Goal: Task Accomplishment & Management: Complete application form

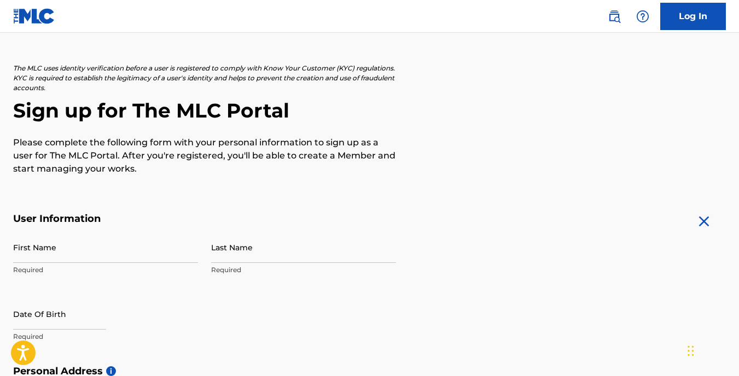
scroll to position [40, 0]
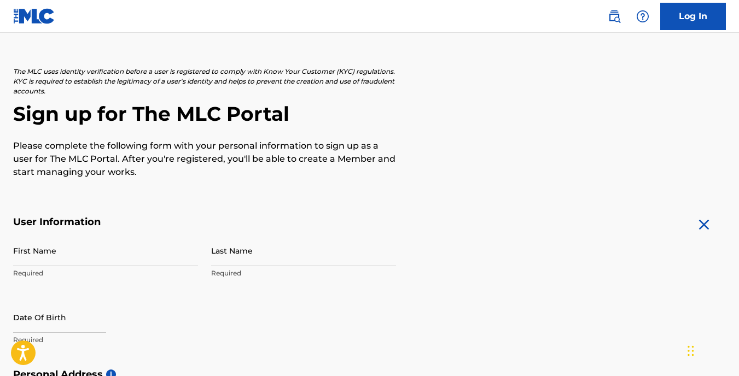
click at [97, 254] on input "First Name" at bounding box center [105, 250] width 185 height 31
click at [99, 260] on input "First Name" at bounding box center [105, 250] width 185 height 31
type input "o"
type input "[PERSON_NAME]"
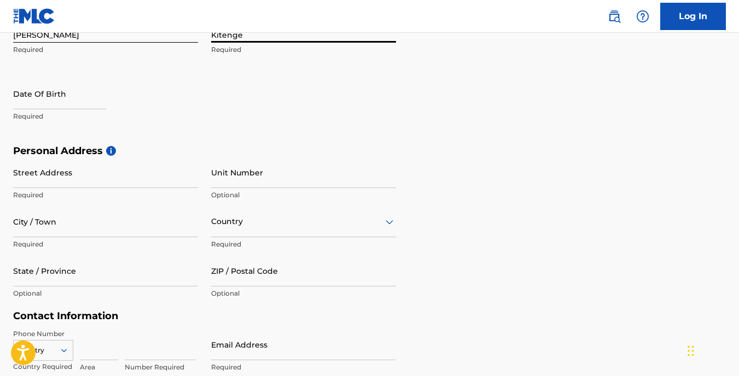
scroll to position [265, 0]
type input "Kitenge"
click at [47, 111] on p "Required" at bounding box center [105, 115] width 185 height 10
click at [48, 99] on input "text" at bounding box center [59, 92] width 93 height 31
select select "7"
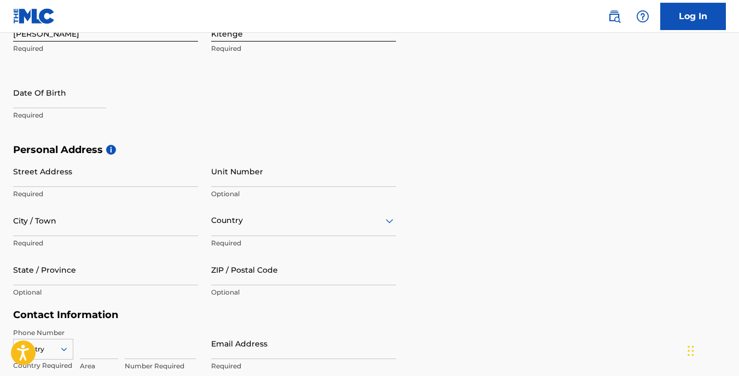
select select "2025"
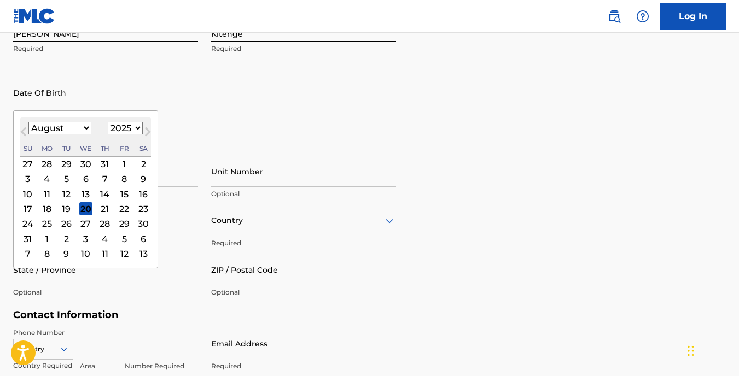
click at [85, 127] on select "January February March April May June July August September October November De…" at bounding box center [59, 128] width 63 height 13
select select "0"
click at [28, 122] on select "January February March April May June July August September October November De…" at bounding box center [59, 128] width 63 height 13
click at [44, 207] on div "20" at bounding box center [46, 208] width 13 height 13
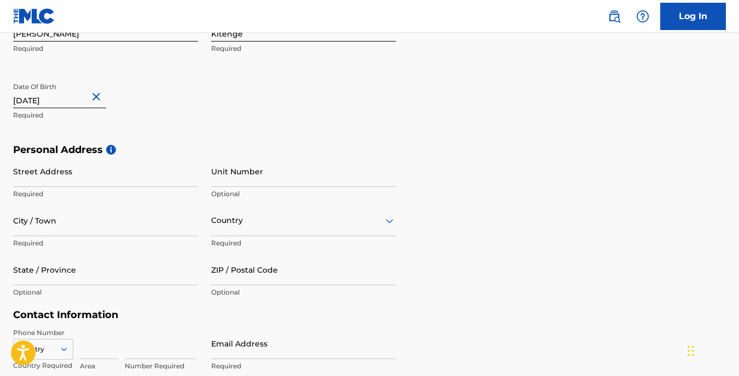
type input "[DATE]"
click at [55, 174] on input "Street Address" at bounding box center [105, 171] width 185 height 31
type input "483 maplecliff dr"
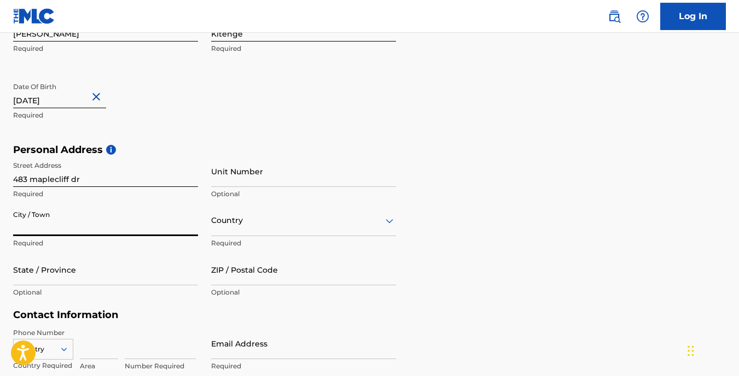
click at [85, 227] on input "City / Town" at bounding box center [105, 220] width 185 height 31
type input "s"
type input "Stone mountain"
click at [257, 219] on div "Country" at bounding box center [303, 220] width 185 height 31
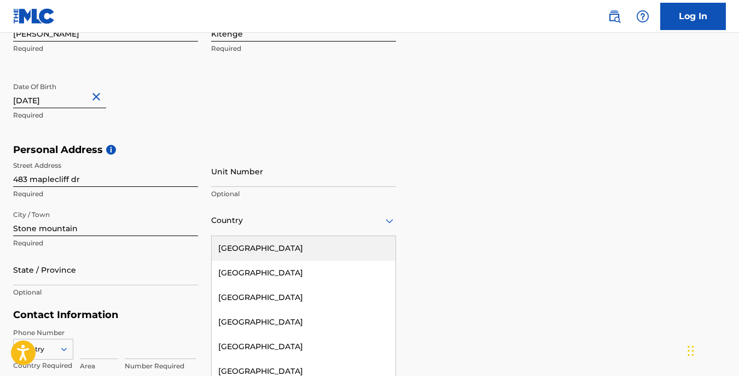
scroll to position [290, 0]
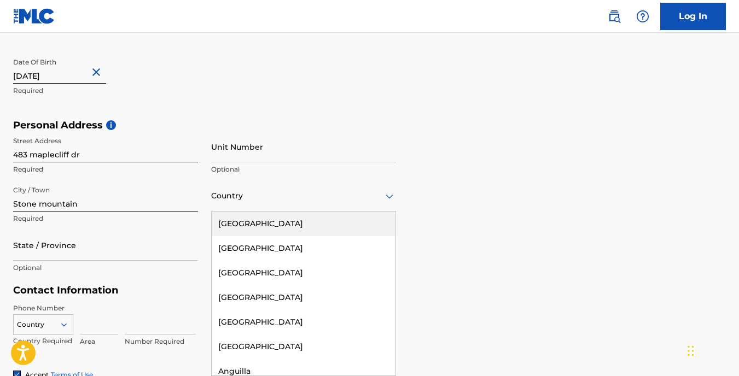
click at [257, 219] on div "[GEOGRAPHIC_DATA]" at bounding box center [304, 224] width 184 height 25
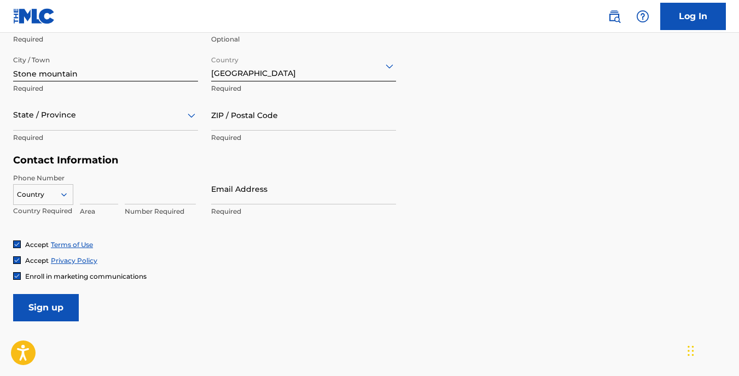
scroll to position [420, 0]
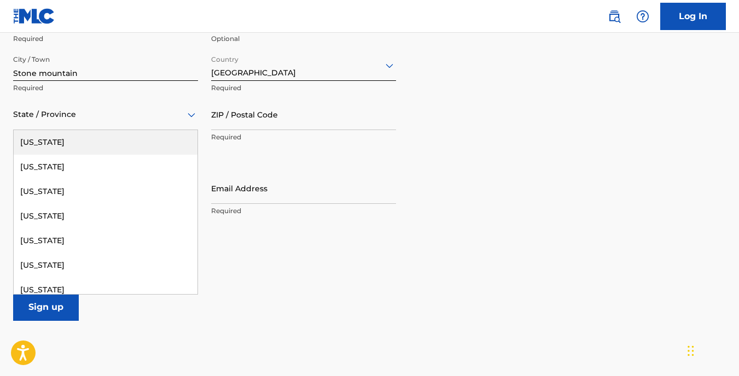
click at [108, 124] on div "State / Province" at bounding box center [105, 114] width 185 height 31
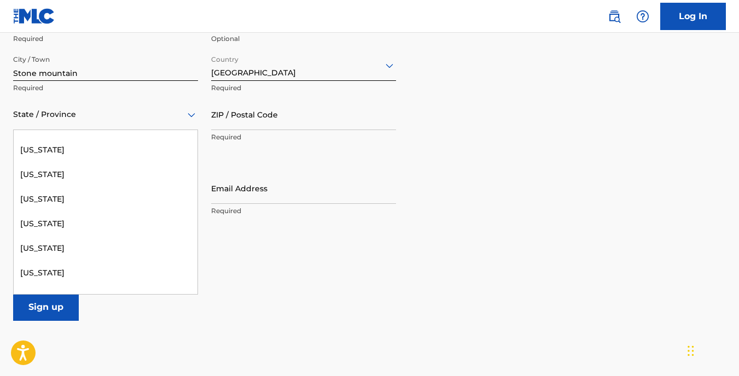
scroll to position [141, 0]
click at [46, 276] on div "[US_STATE]" at bounding box center [106, 272] width 184 height 25
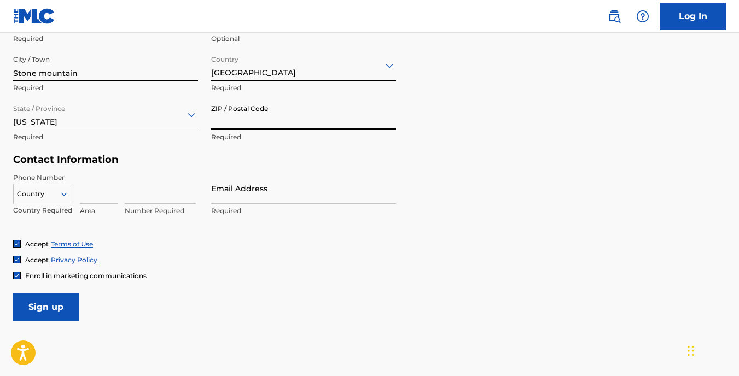
click at [252, 118] on input "ZIP / Postal Code" at bounding box center [303, 114] width 185 height 31
type input "30088"
click at [93, 195] on input at bounding box center [99, 188] width 38 height 31
type input "678"
type input "[GEOGRAPHIC_DATA]"
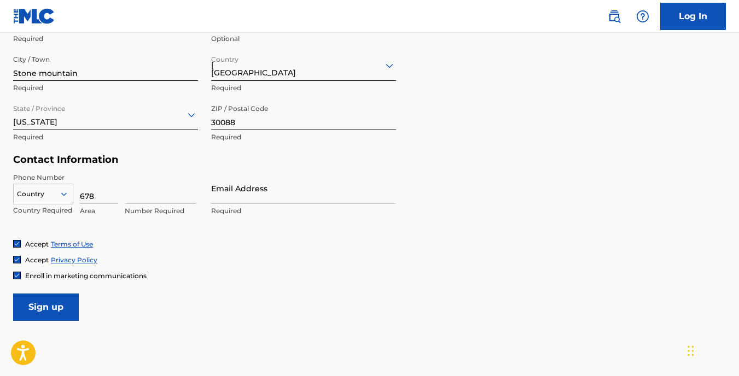
type input "1"
type input "5952833"
type input "[EMAIL_ADDRESS][DOMAIN_NAME]"
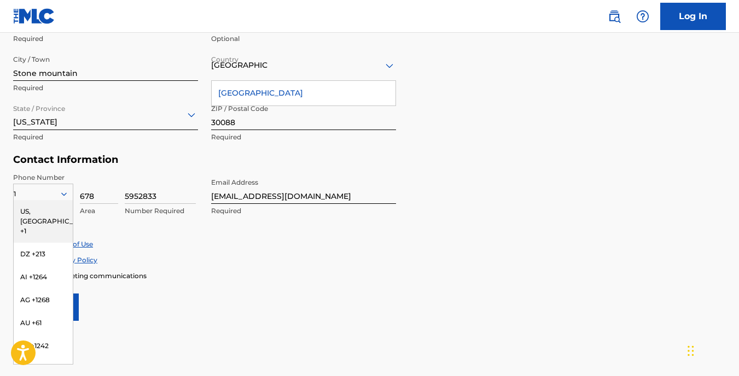
click at [32, 209] on div "US, [GEOGRAPHIC_DATA] +1" at bounding box center [43, 221] width 59 height 43
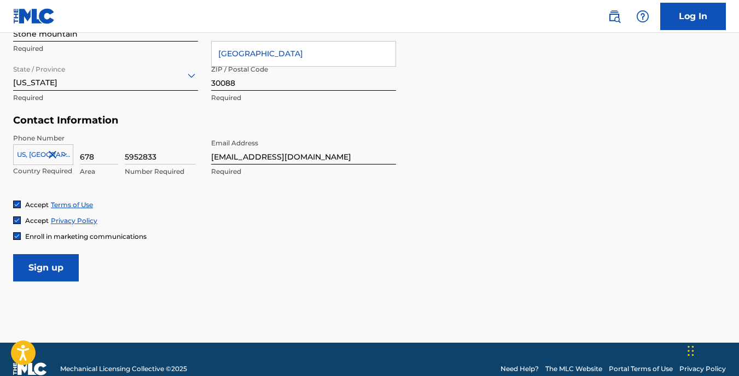
scroll to position [479, 0]
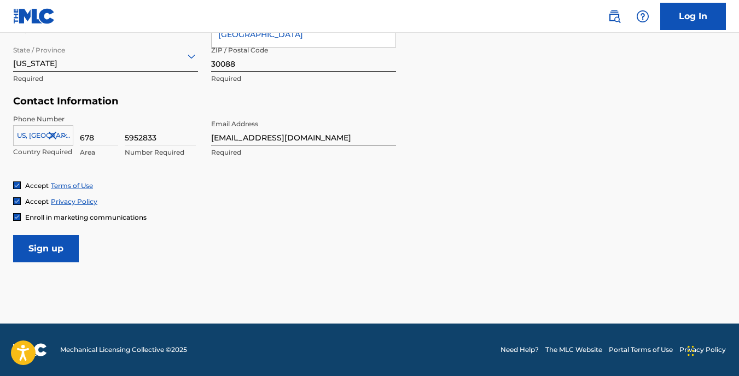
click at [53, 246] on input "Sign up" at bounding box center [46, 248] width 66 height 27
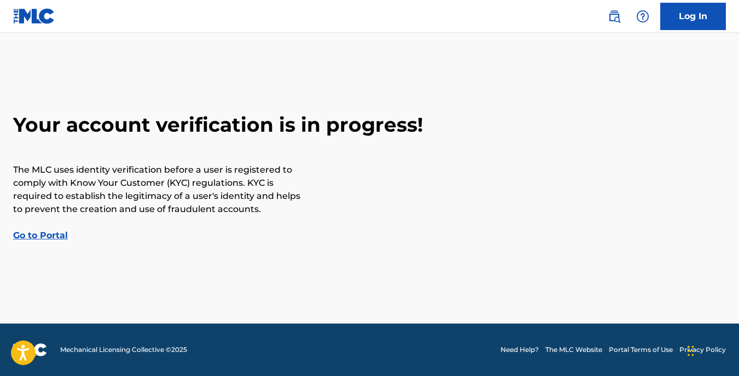
click at [45, 236] on link "Go to Portal" at bounding box center [40, 235] width 55 height 10
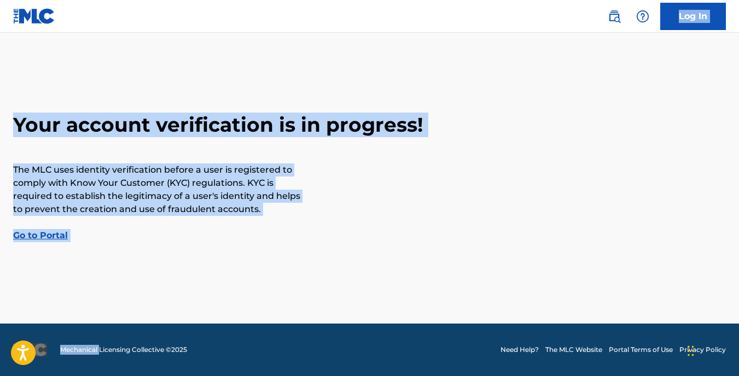
click at [45, 236] on div "Log In Your account verification is in progress! The MLC uses identity verifica…" at bounding box center [369, 188] width 739 height 376
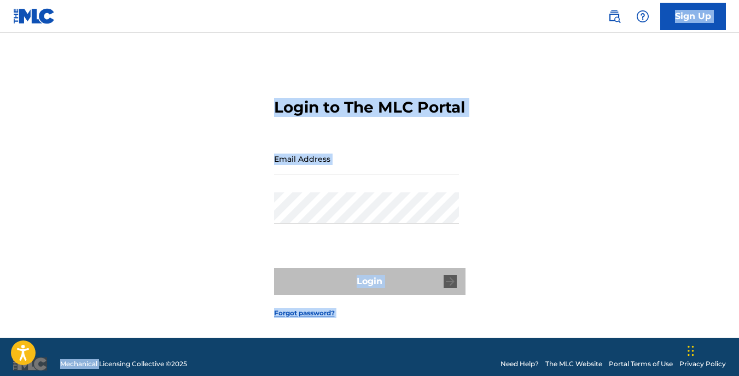
click at [215, 141] on div "Login to The MLC Portal Email Address Password Login Forgot password?" at bounding box center [369, 199] width 739 height 278
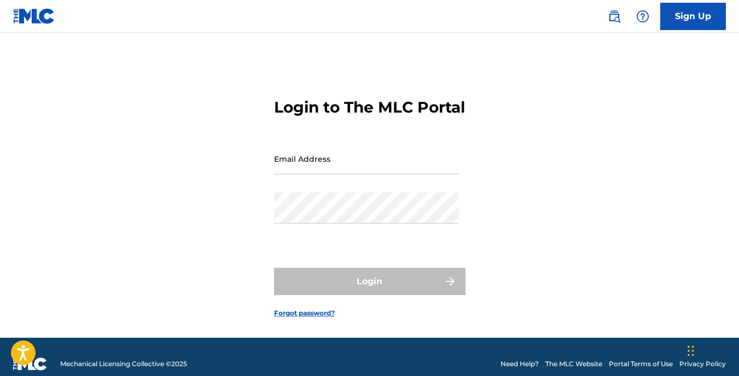
click at [325, 174] on input "Email Address" at bounding box center [366, 158] width 185 height 31
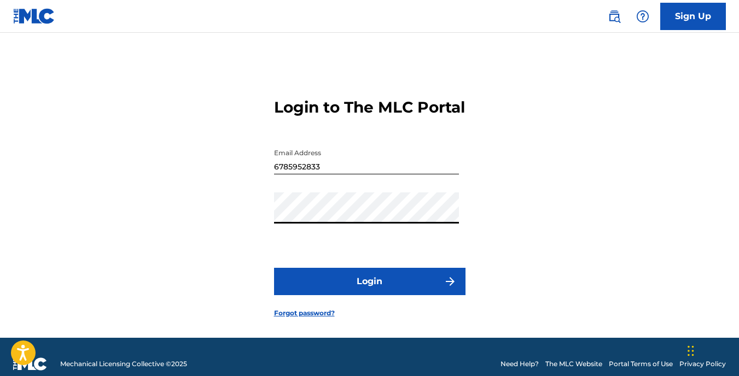
click at [274, 268] on button "Login" at bounding box center [369, 281] width 191 height 27
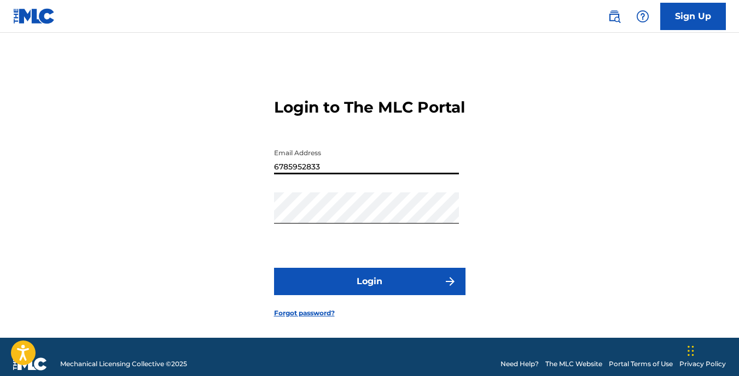
click at [363, 174] on input "6785952833" at bounding box center [366, 158] width 185 height 31
type input "6"
type input "[EMAIL_ADDRESS][DOMAIN_NAME]"
click at [381, 295] on button "Login" at bounding box center [369, 281] width 191 height 27
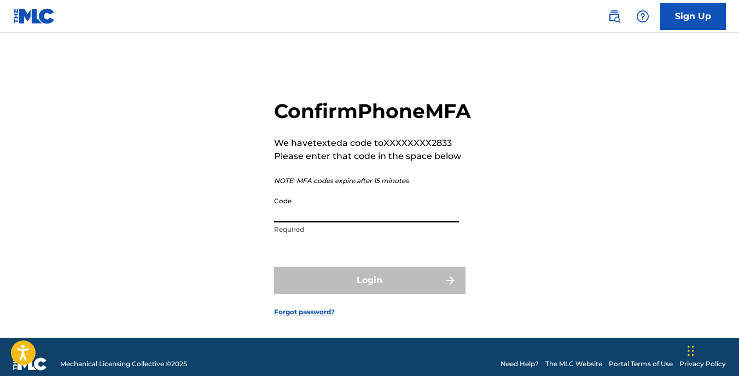
click at [342, 223] on input "Code" at bounding box center [366, 206] width 185 height 31
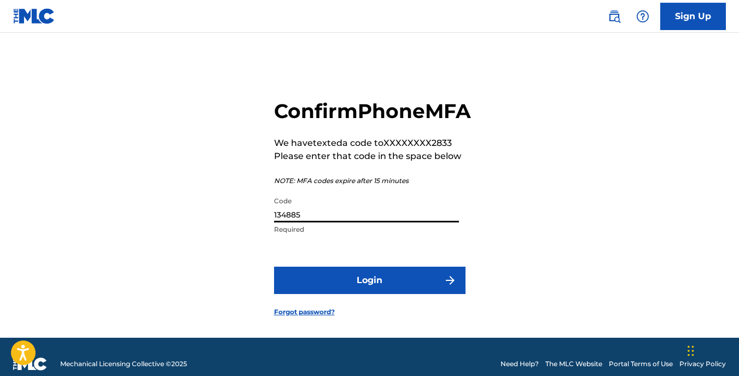
type input "134885"
click at [274, 267] on button "Login" at bounding box center [369, 280] width 191 height 27
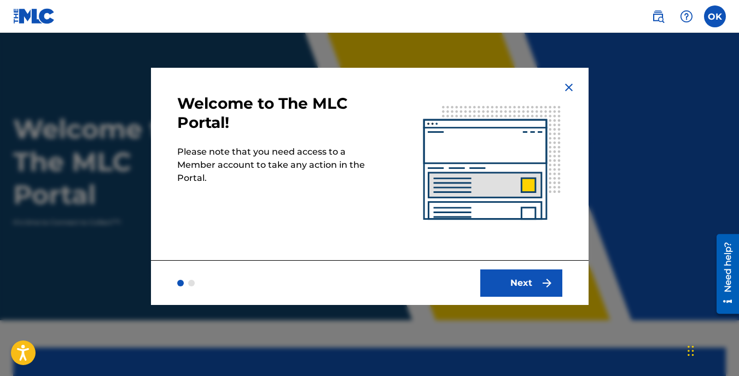
click at [519, 280] on button "Next" at bounding box center [521, 283] width 82 height 27
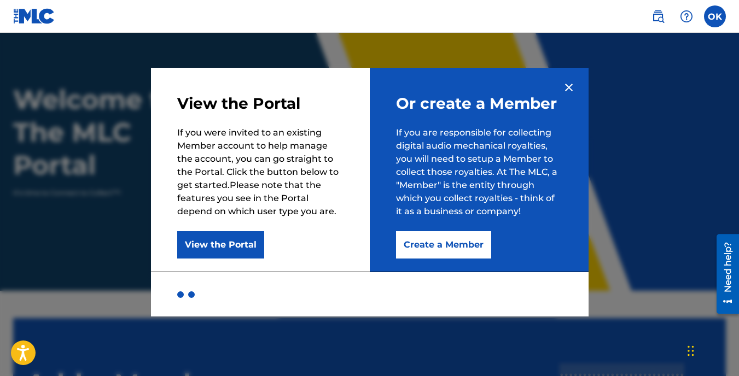
scroll to position [30, 0]
click at [456, 244] on button "Create a Member" at bounding box center [443, 244] width 95 height 27
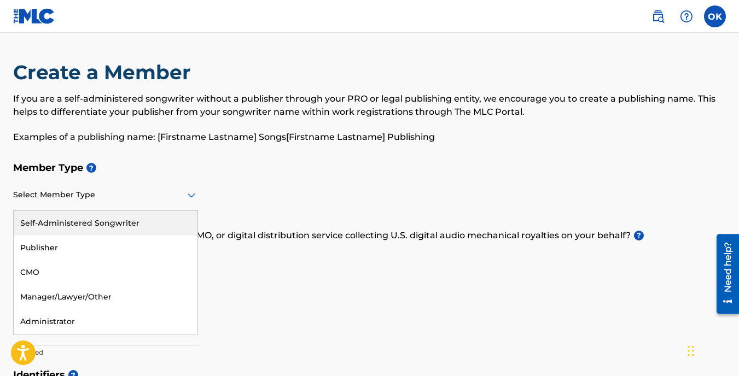
click at [191, 195] on icon at bounding box center [191, 195] width 13 height 13
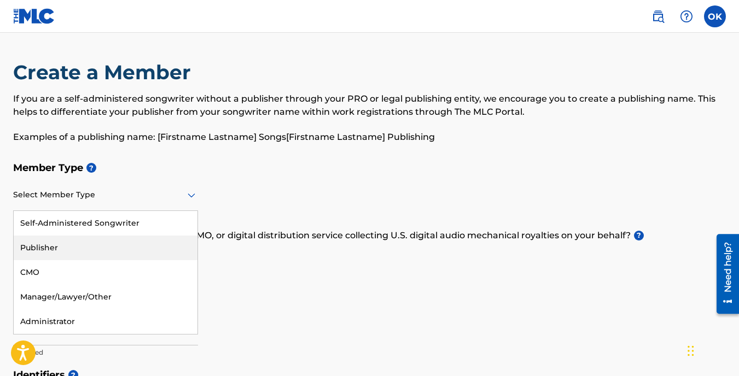
click at [80, 245] on div "Publisher" at bounding box center [106, 248] width 184 height 25
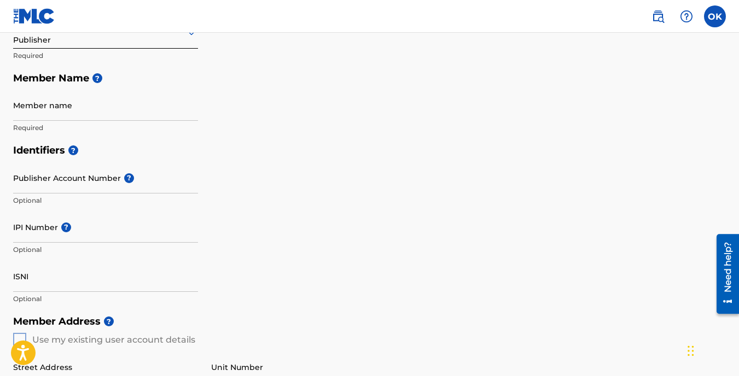
scroll to position [162, 0]
click at [174, 205] on p "Optional" at bounding box center [105, 201] width 185 height 10
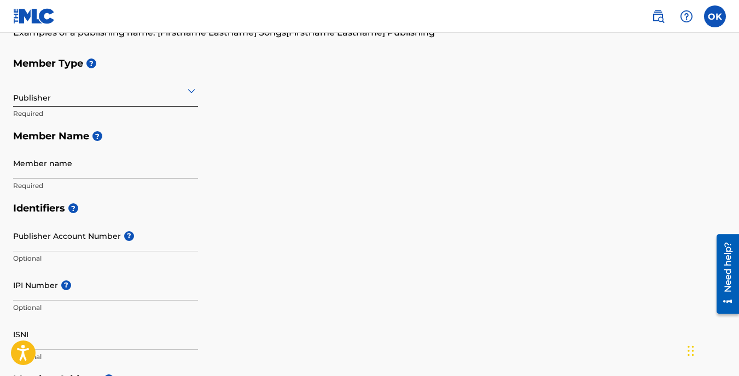
scroll to position [108, 0]
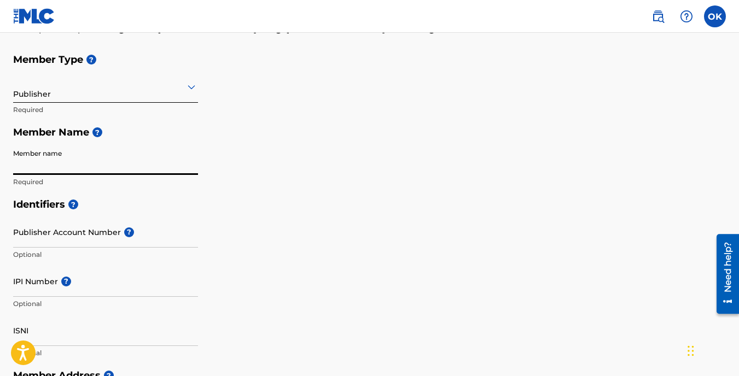
click at [103, 168] on input "Member name" at bounding box center [105, 159] width 185 height 31
type input "[PERSON_NAME], BMI, 1013893475"
type input "[GEOGRAPHIC_DATA]"
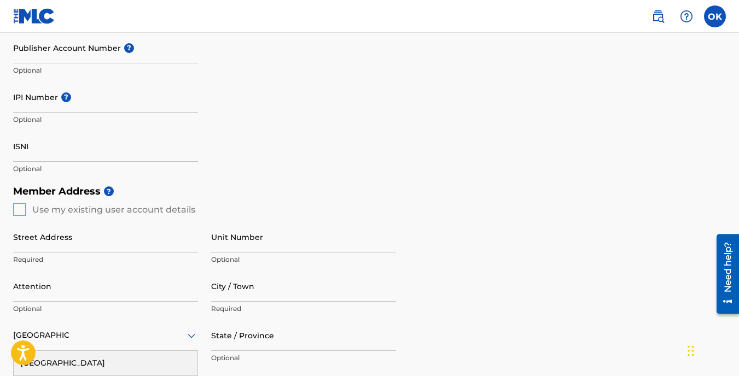
type input "[PERSON_NAME]"
type input "483 maplecliff dr"
type input "Stone mountain"
type input "30088"
type input "1"
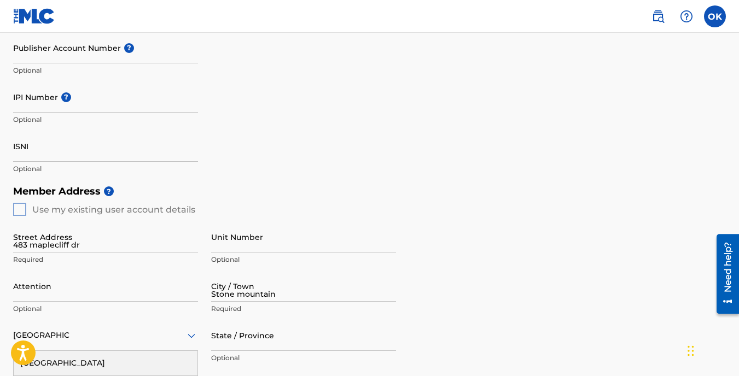
type input "678"
type input "5952833"
type input "[EMAIL_ADDRESS][DOMAIN_NAME]"
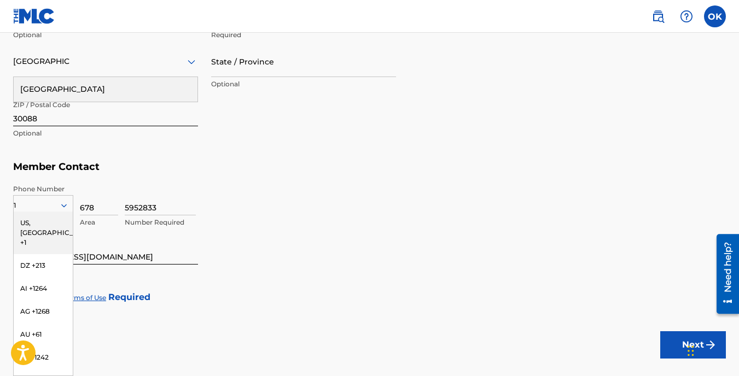
click at [36, 224] on div "US, [GEOGRAPHIC_DATA] +1" at bounding box center [43, 233] width 59 height 43
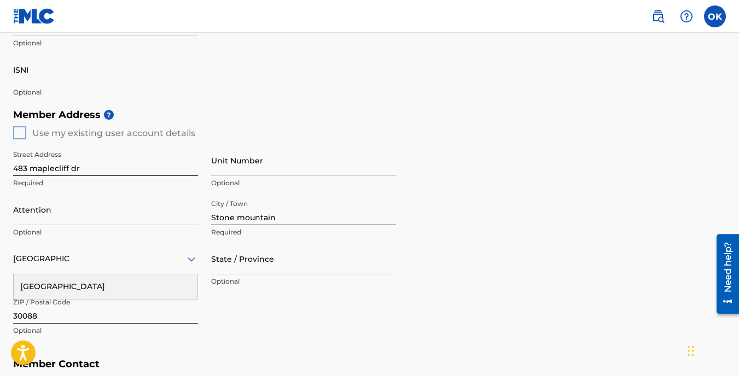
scroll to position [369, 0]
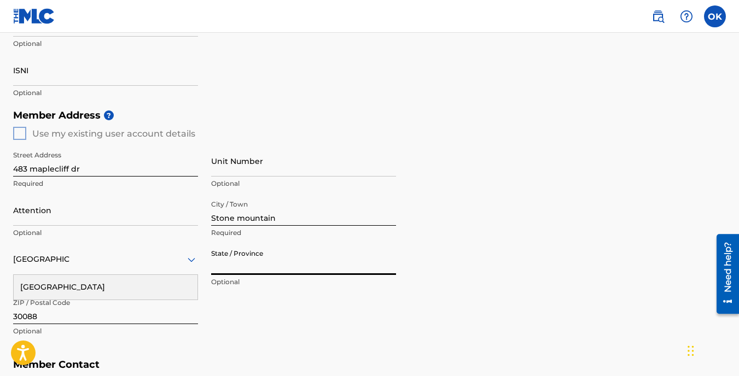
click at [234, 264] on input "State / Province" at bounding box center [303, 259] width 185 height 31
type input "g"
click at [239, 293] on div "Street Address [STREET_ADDRESS] Required Unit Number Optional Attention Optiona…" at bounding box center [204, 244] width 383 height 208
click at [233, 281] on p "Optional" at bounding box center [303, 282] width 185 height 10
click at [239, 259] on input "State / Province" at bounding box center [303, 259] width 185 height 31
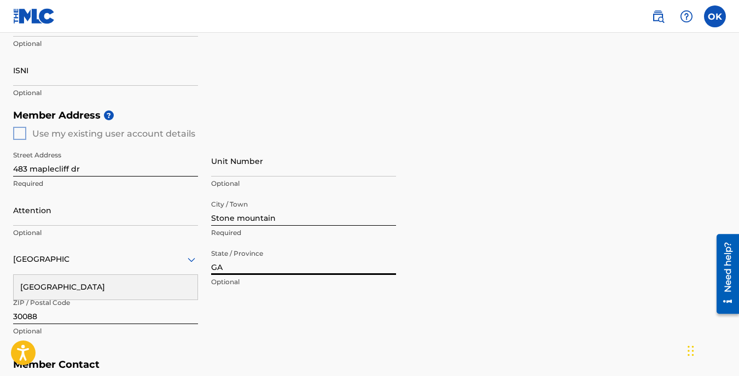
type input "GA"
click at [96, 255] on div "[GEOGRAPHIC_DATA]" at bounding box center [105, 260] width 185 height 14
click at [80, 283] on div "[GEOGRAPHIC_DATA]" at bounding box center [106, 287] width 184 height 25
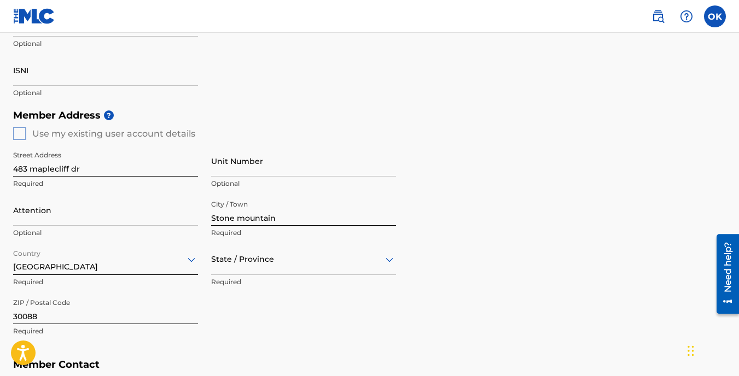
click at [242, 254] on div "State / Province" at bounding box center [303, 259] width 185 height 31
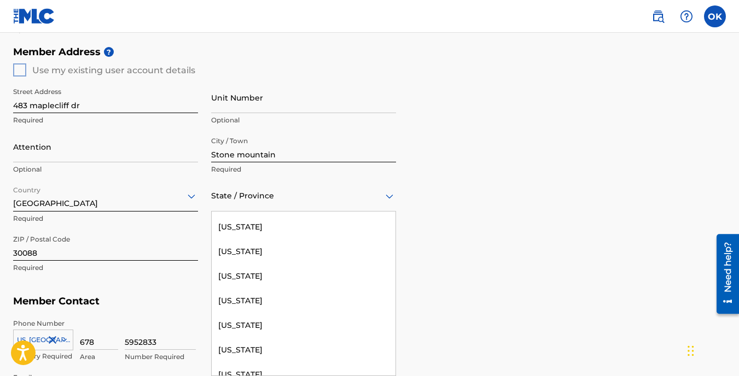
scroll to position [219, 0]
click at [293, 282] on div "[US_STATE]" at bounding box center [304, 276] width 184 height 25
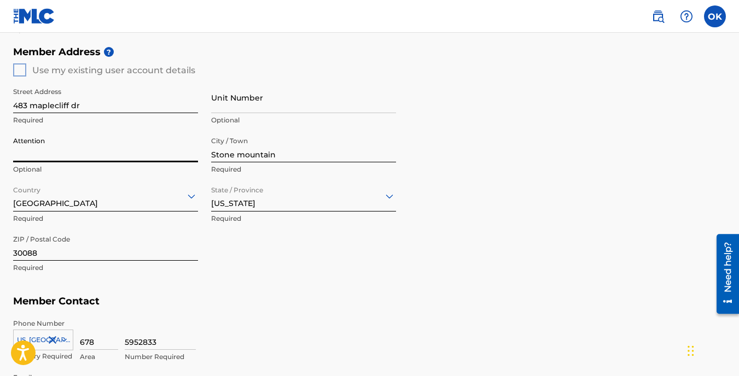
click at [69, 161] on input "Attention" at bounding box center [105, 146] width 185 height 31
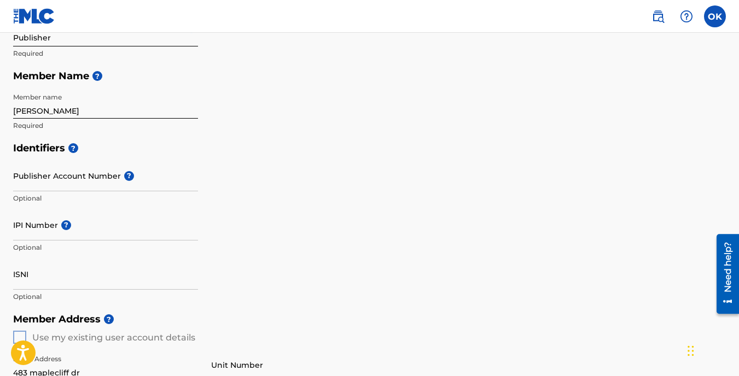
scroll to position [152, 0]
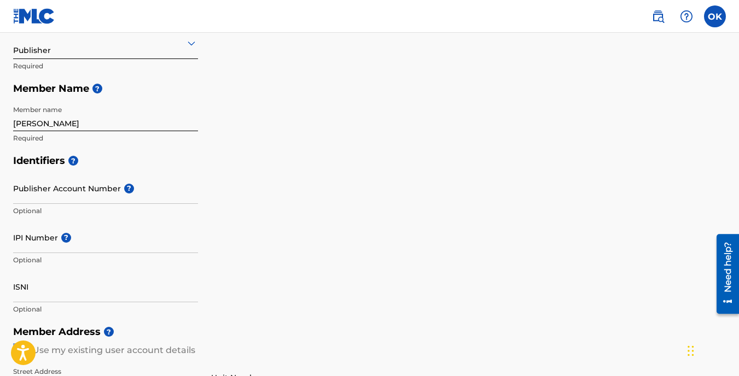
click at [31, 246] on input "IPI Number ?" at bounding box center [105, 237] width 185 height 31
click at [65, 121] on input "[PERSON_NAME]" at bounding box center [105, 115] width 185 height 31
type input "[PERSON_NAME], BMI, 1013893475"
type input "[GEOGRAPHIC_DATA]"
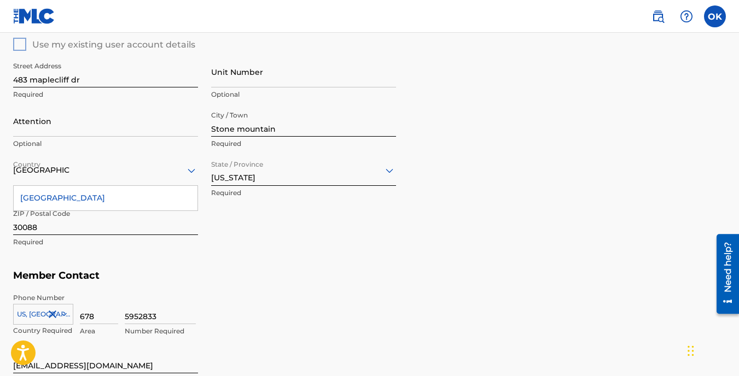
scroll to position [458, 0]
click at [73, 200] on div "[GEOGRAPHIC_DATA]" at bounding box center [106, 197] width 184 height 25
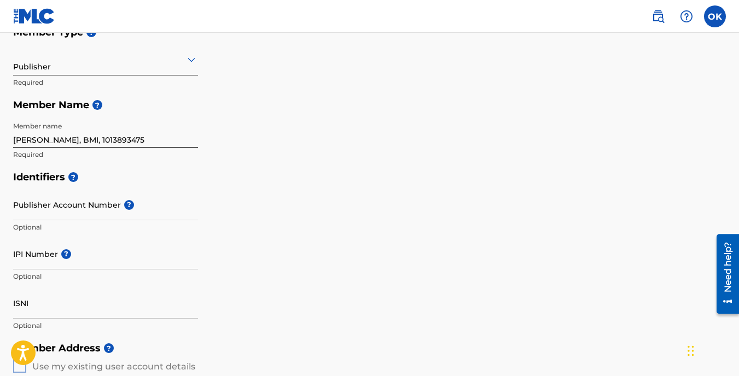
scroll to position [135, 0]
drag, startPoint x: 104, startPoint y: 141, endPoint x: 154, endPoint y: 138, distance: 50.4
click at [154, 138] on input "[PERSON_NAME], BMI, 1013893475" at bounding box center [105, 132] width 185 height 31
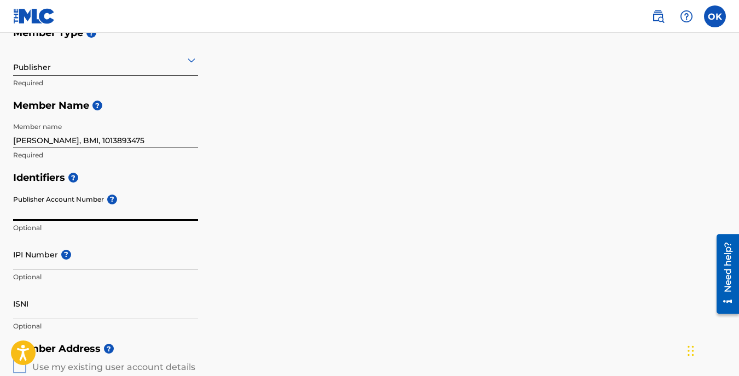
click at [68, 218] on input "Publisher Account Number ?" at bounding box center [105, 205] width 185 height 31
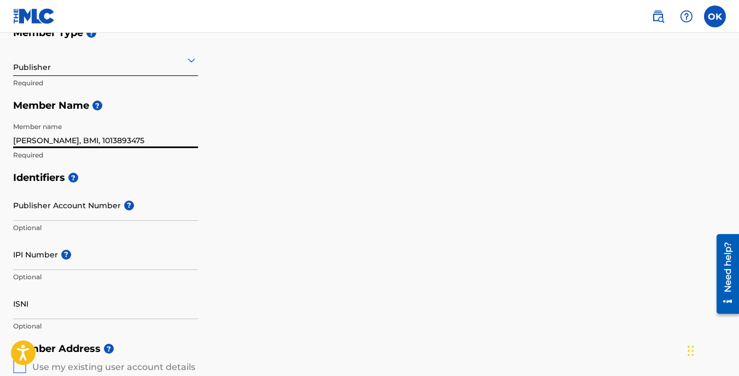
click at [152, 139] on input "[PERSON_NAME], BMI, 1013893475" at bounding box center [105, 132] width 185 height 31
type input "[PERSON_NAME]"
type input "[GEOGRAPHIC_DATA]"
type input "1"
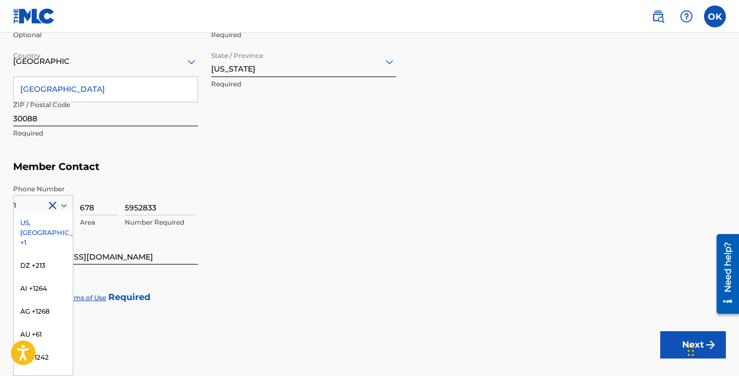
click at [27, 221] on div "US, [GEOGRAPHIC_DATA] +1" at bounding box center [43, 233] width 59 height 43
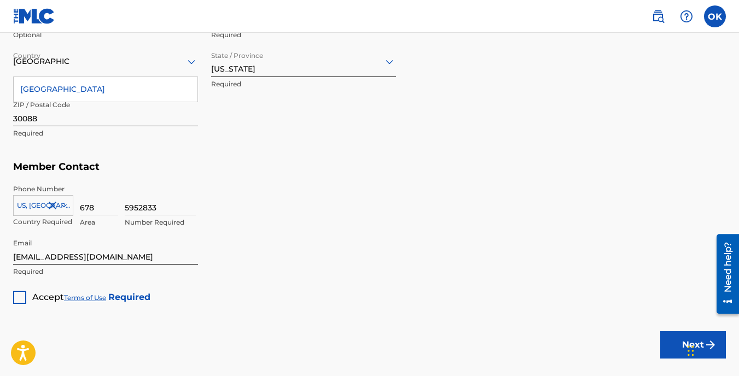
click at [39, 87] on div "[GEOGRAPHIC_DATA]" at bounding box center [106, 89] width 184 height 25
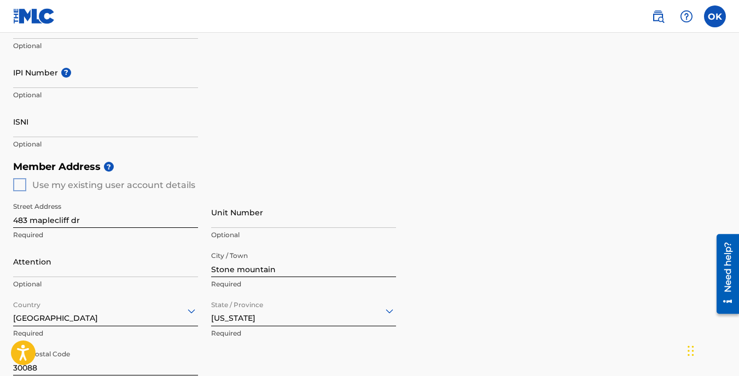
scroll to position [304, 0]
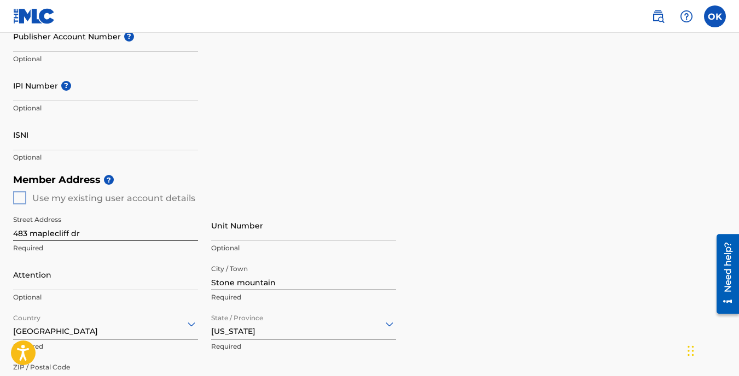
click at [48, 98] on input "IPI Number ?" at bounding box center [105, 85] width 185 height 31
paste input "#7087879"
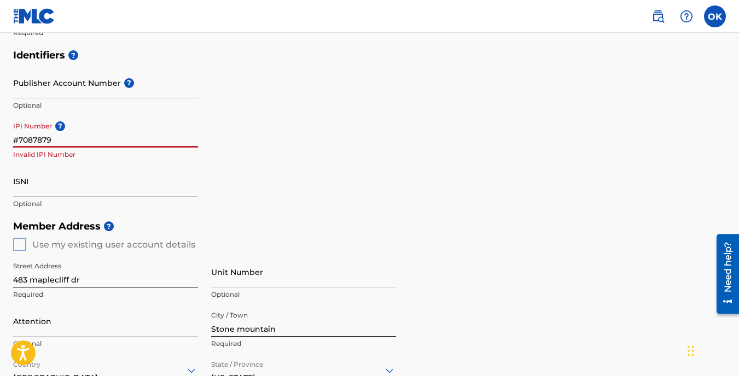
scroll to position [256, 0]
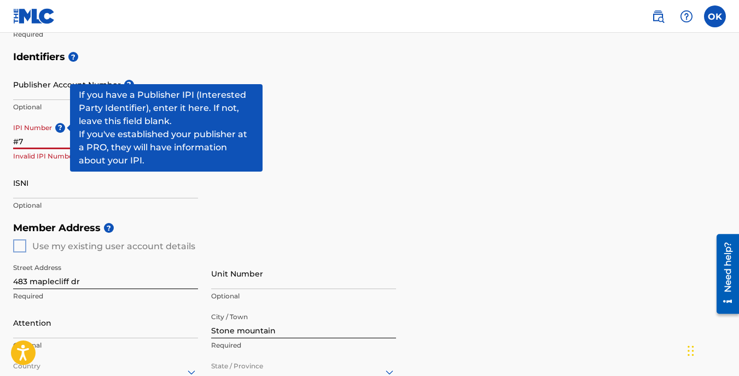
type input "#"
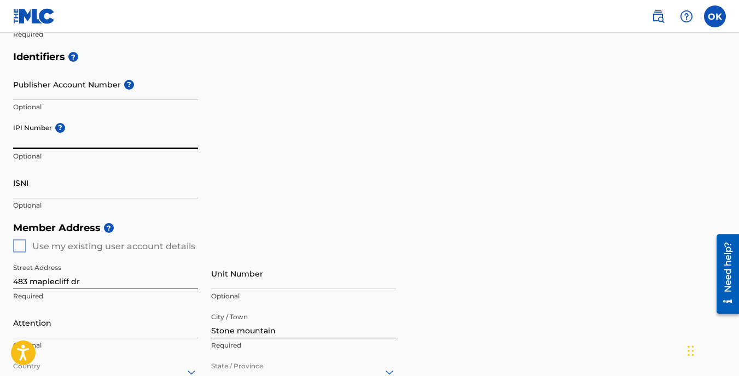
click at [44, 95] on input "Publisher Account Number ?" at bounding box center [105, 84] width 185 height 31
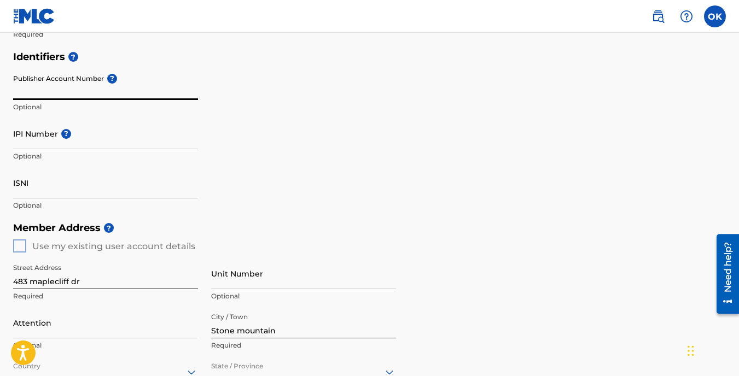
paste input "#7087879"
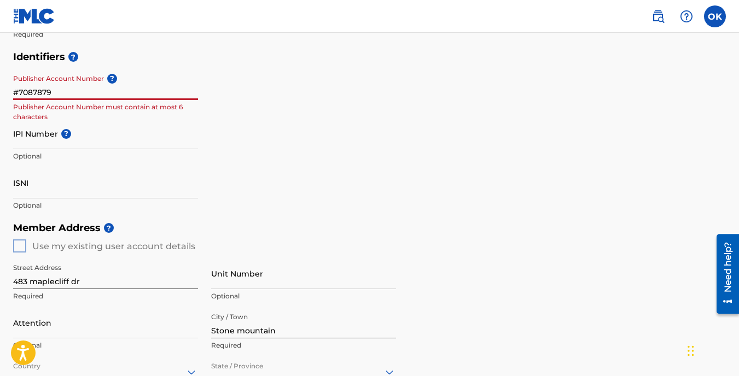
click at [52, 141] on input "IPI Number ?" at bounding box center [105, 133] width 185 height 31
click at [20, 90] on input "#7087879" at bounding box center [105, 84] width 185 height 31
type input "7087879"
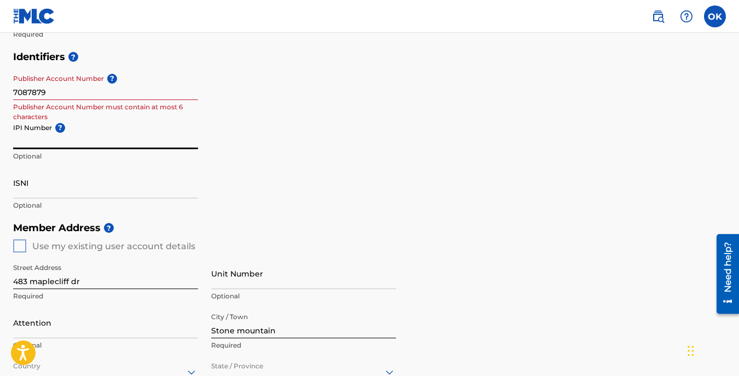
click at [38, 133] on input "IPI Number ?" at bounding box center [105, 133] width 185 height 31
paste input "1192572443"
type input "1192572443"
click at [49, 195] on input "ISNI" at bounding box center [105, 182] width 185 height 31
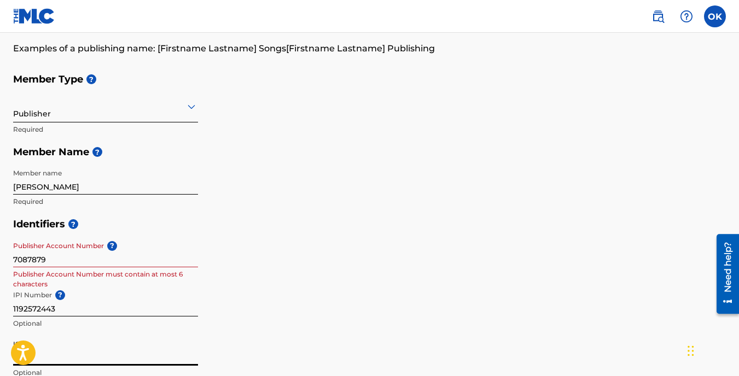
scroll to position [102, 0]
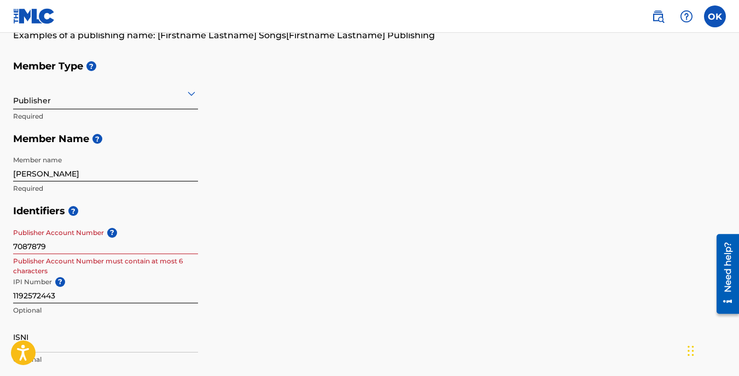
click at [283, 140] on h5 "Member Name ?" at bounding box center [369, 139] width 712 height 24
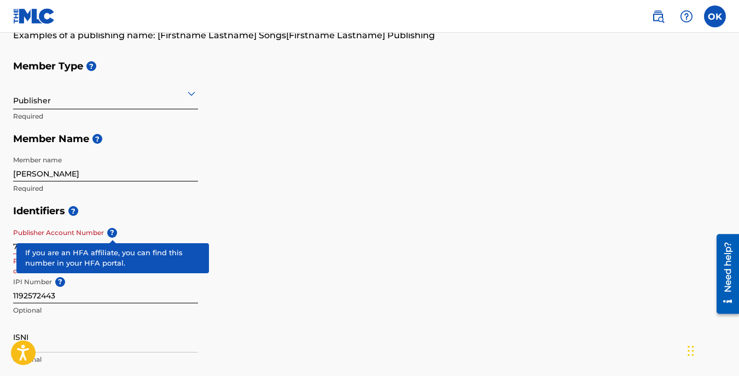
click at [113, 236] on span "?" at bounding box center [112, 233] width 10 height 10
click at [113, 236] on input "7087879" at bounding box center [105, 238] width 185 height 31
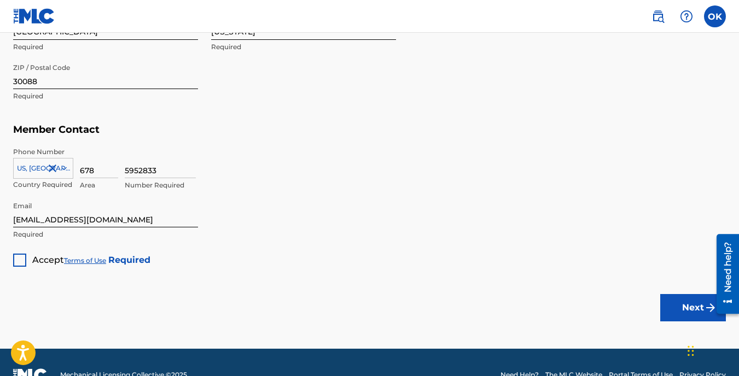
scroll to position [604, 0]
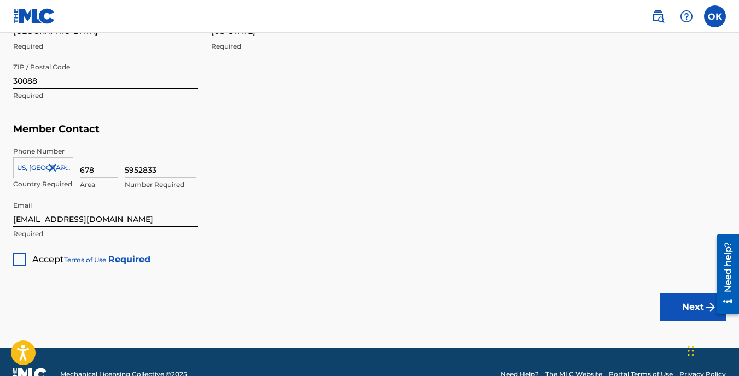
click at [20, 264] on div at bounding box center [19, 259] width 13 height 13
click at [678, 295] on button "Next" at bounding box center [693, 307] width 66 height 27
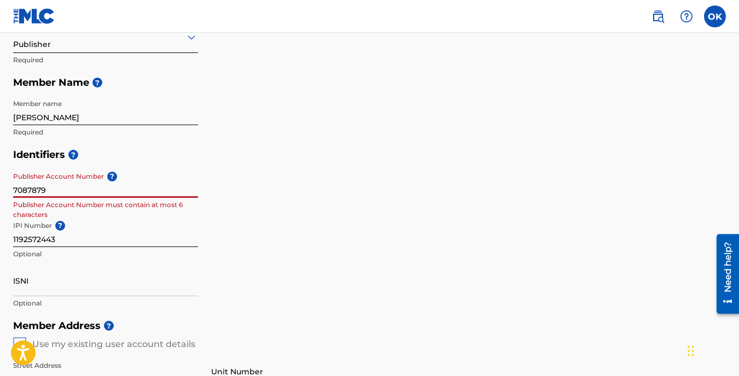
scroll to position [157, 0]
click at [49, 191] on input "7087879" at bounding box center [105, 182] width 185 height 31
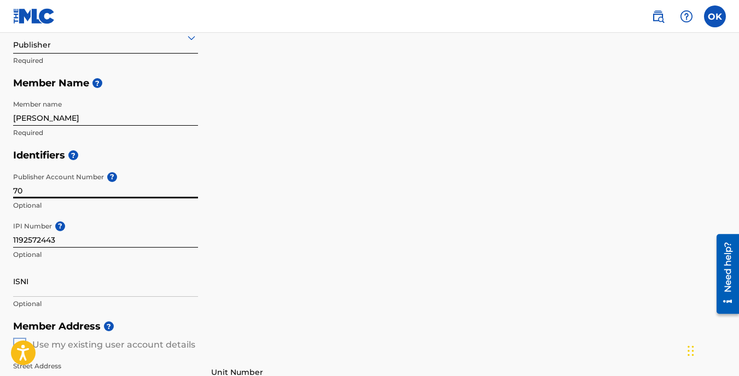
type input "7"
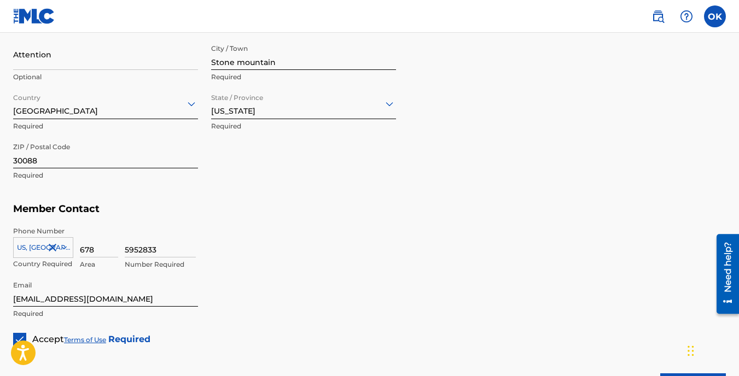
scroll to position [629, 0]
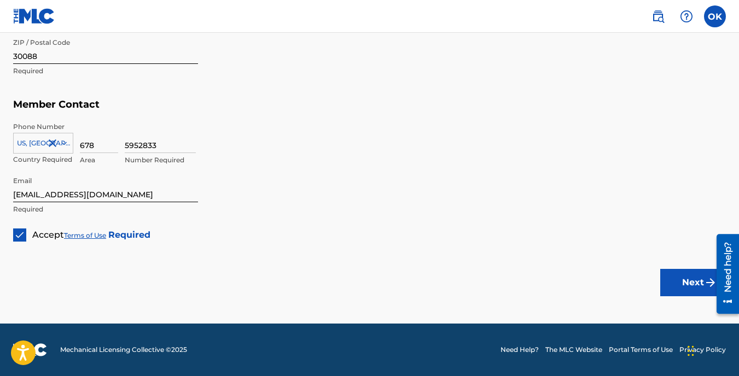
click at [689, 284] on button "Next" at bounding box center [693, 282] width 66 height 27
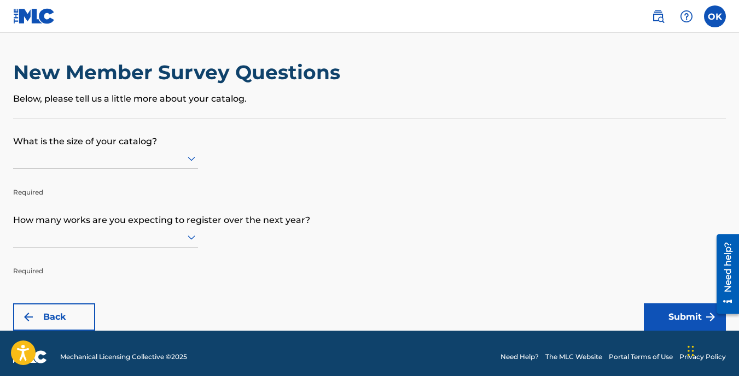
scroll to position [7, 0]
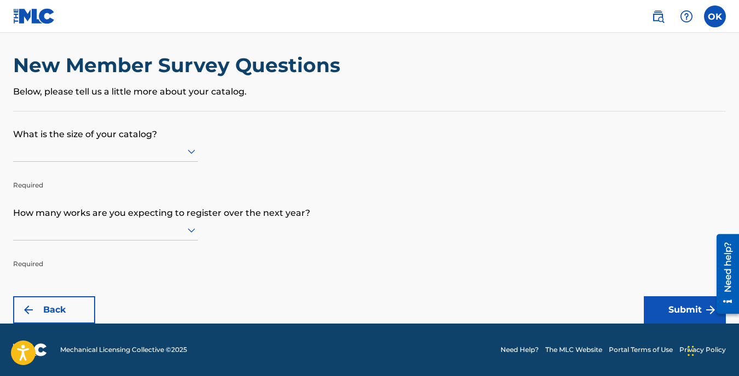
click at [182, 142] on div at bounding box center [105, 151] width 185 height 21
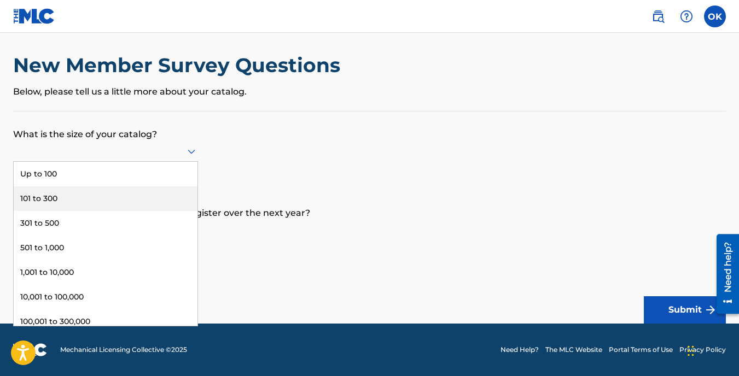
click at [52, 196] on div "101 to 300" at bounding box center [106, 198] width 184 height 25
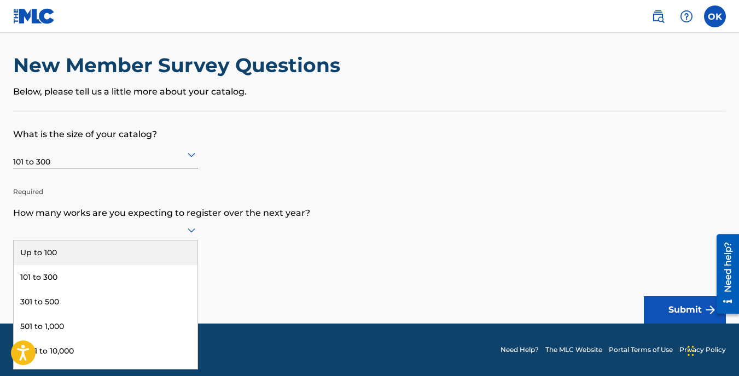
click at [194, 229] on icon at bounding box center [192, 231] width 8 height 4
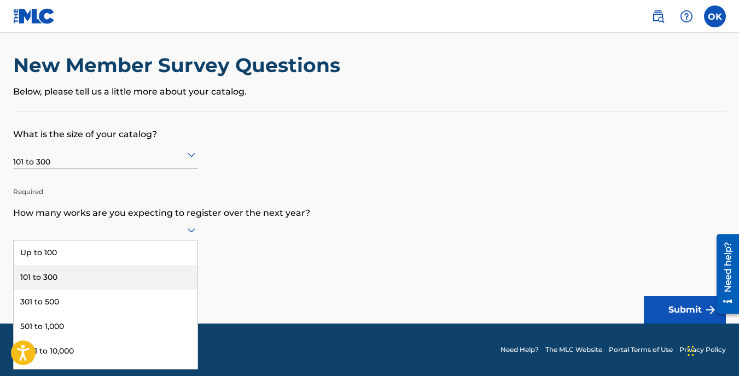
click at [44, 272] on div "101 to 300" at bounding box center [106, 277] width 184 height 25
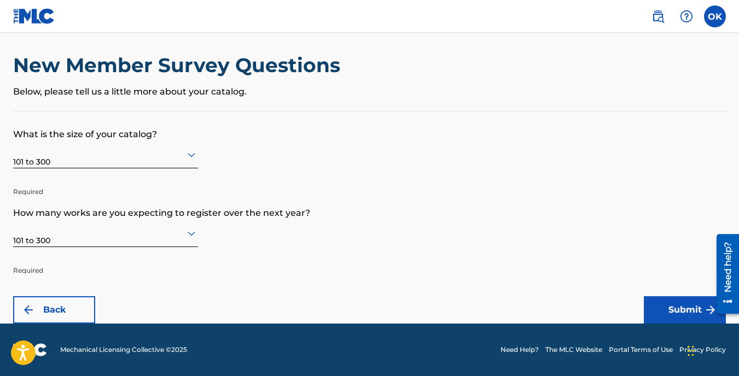
click at [679, 306] on button "Submit" at bounding box center [685, 309] width 82 height 27
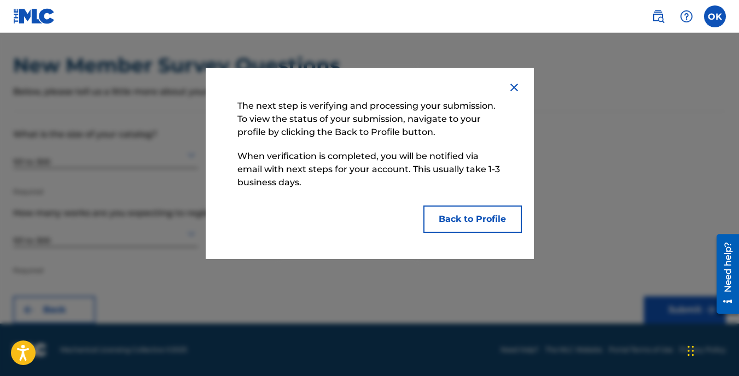
click at [465, 215] on button "Back to Profile" at bounding box center [472, 219] width 98 height 27
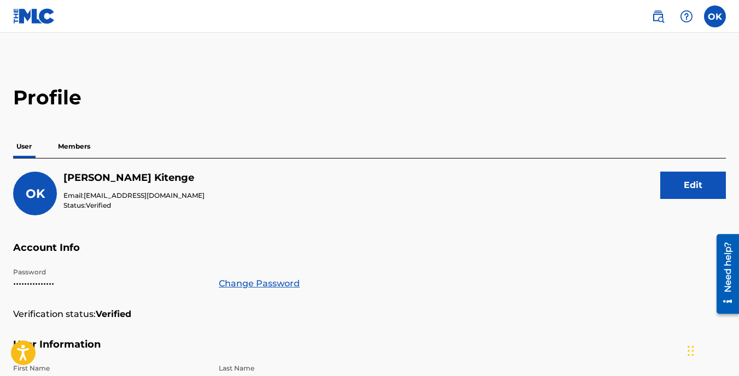
click at [37, 17] on img at bounding box center [34, 16] width 42 height 16
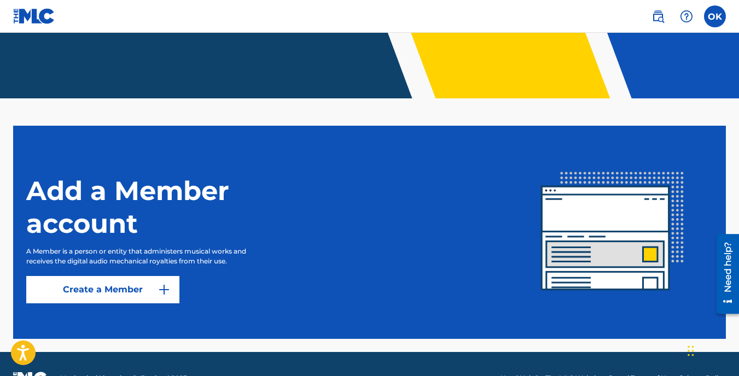
scroll to position [250, 0]
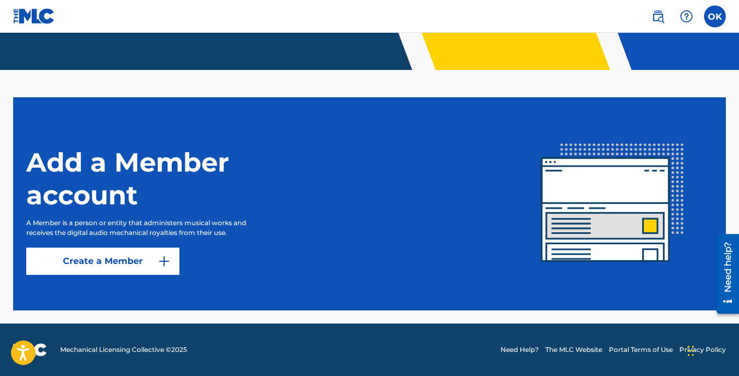
click at [122, 262] on link "Create a Member" at bounding box center [102, 261] width 153 height 27
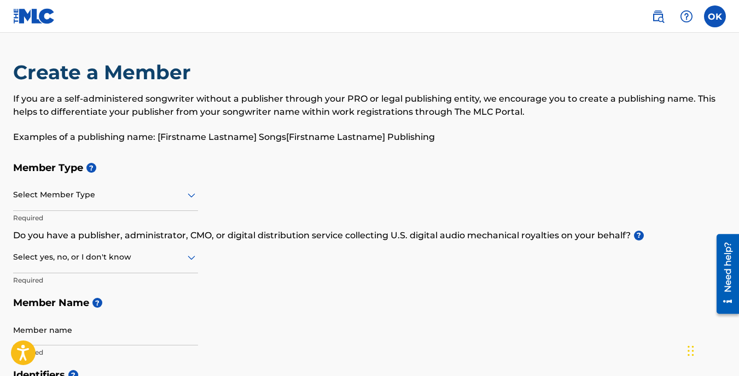
click at [715, 21] on label at bounding box center [715, 16] width 22 height 22
click at [715, 16] on input "OK [PERSON_NAME] [EMAIL_ADDRESS][DOMAIN_NAME] Notification Preferences Profile …" at bounding box center [715, 16] width 0 height 0
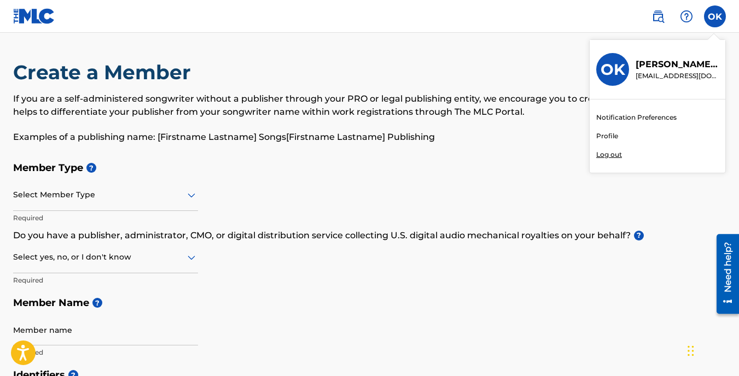
click at [657, 59] on p "[PERSON_NAME]" at bounding box center [676, 64] width 83 height 13
click at [715, 16] on input "OK [PERSON_NAME] [EMAIL_ADDRESS][DOMAIN_NAME] Notification Preferences Profile …" at bounding box center [715, 16] width 0 height 0
click at [609, 134] on link "Profile" at bounding box center [607, 136] width 22 height 10
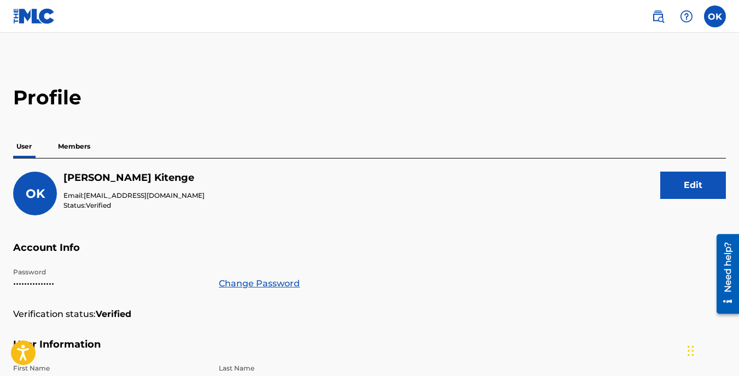
click at [79, 142] on p "Members" at bounding box center [74, 146] width 39 height 23
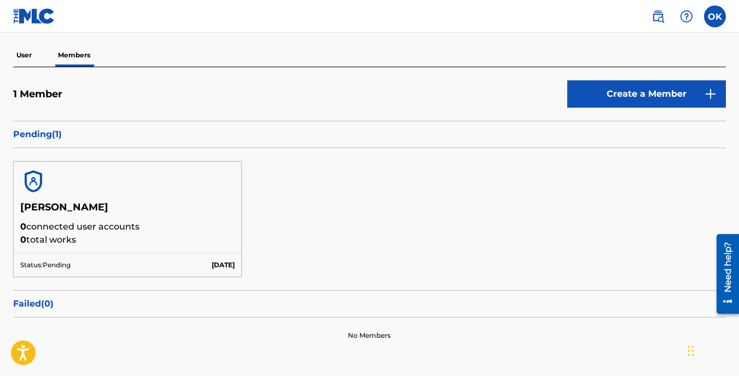
scroll to position [92, 0]
click at [113, 212] on h5 "[PERSON_NAME]" at bounding box center [127, 210] width 214 height 19
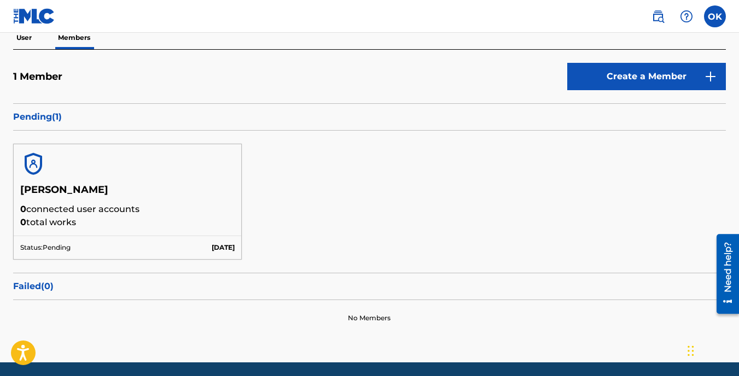
scroll to position [110, 0]
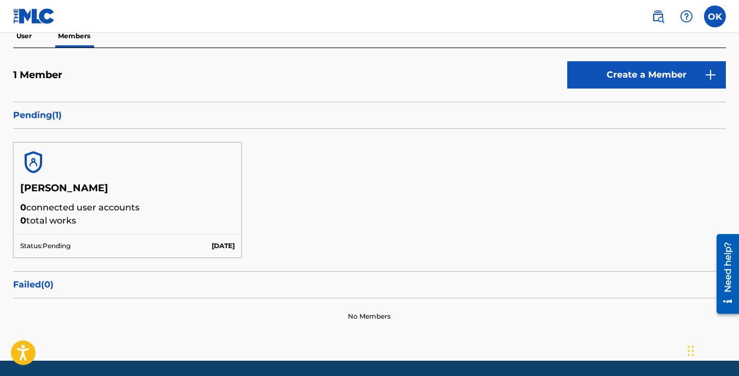
click at [44, 177] on div at bounding box center [127, 162] width 227 height 39
